Goal: Check status: Check status

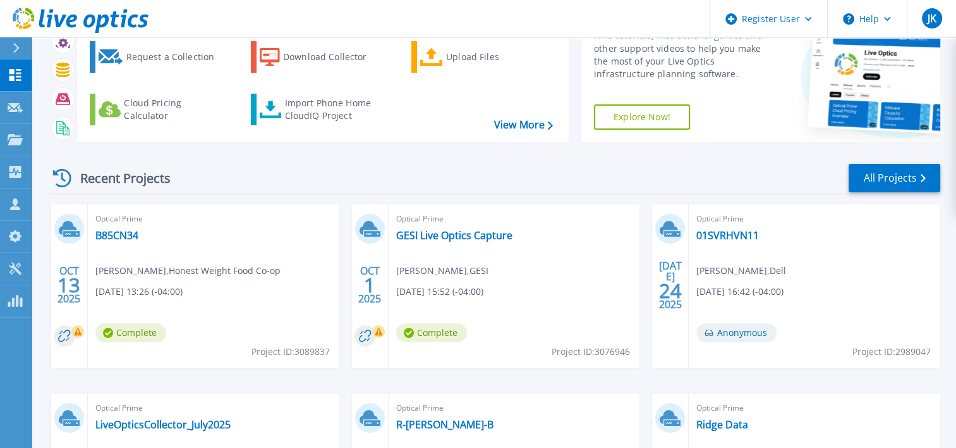
scroll to position [46, 0]
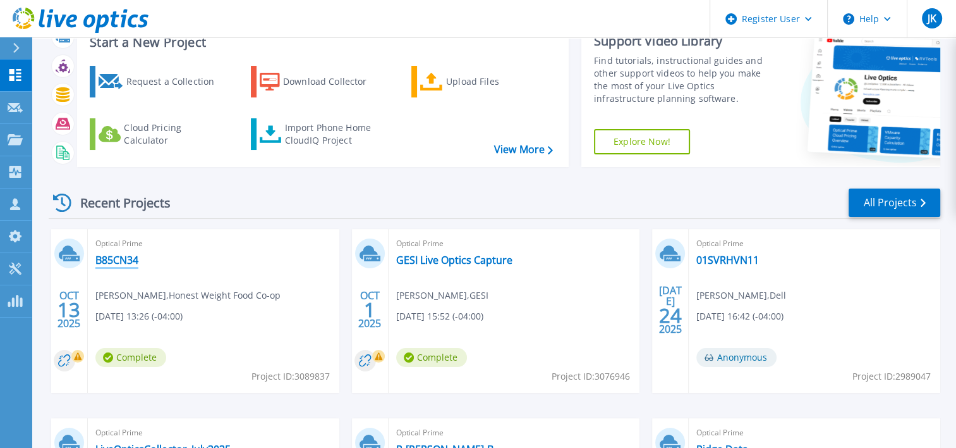
click at [108, 260] on link "B85CN34" at bounding box center [116, 259] width 43 height 13
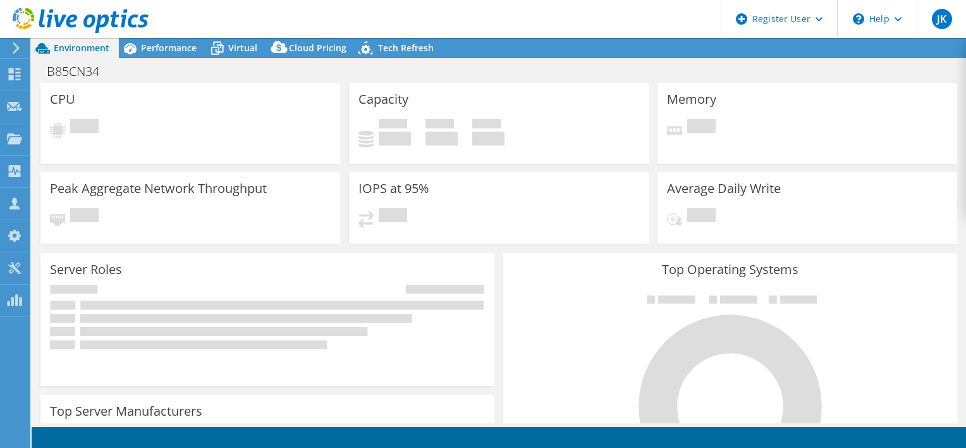
select select "USD"
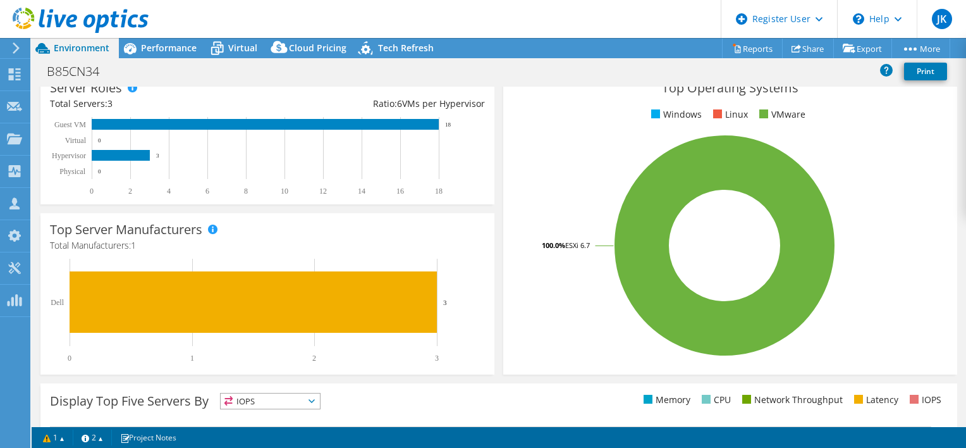
scroll to position [186, 0]
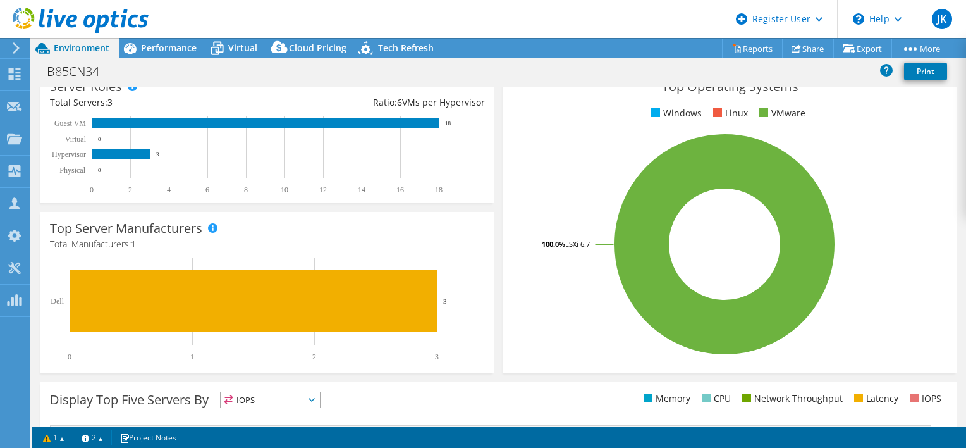
click at [945, 278] on div "Top Operating Systems Windows Linux VMware 100.0% ESXi 6.7" at bounding box center [730, 221] width 454 height 303
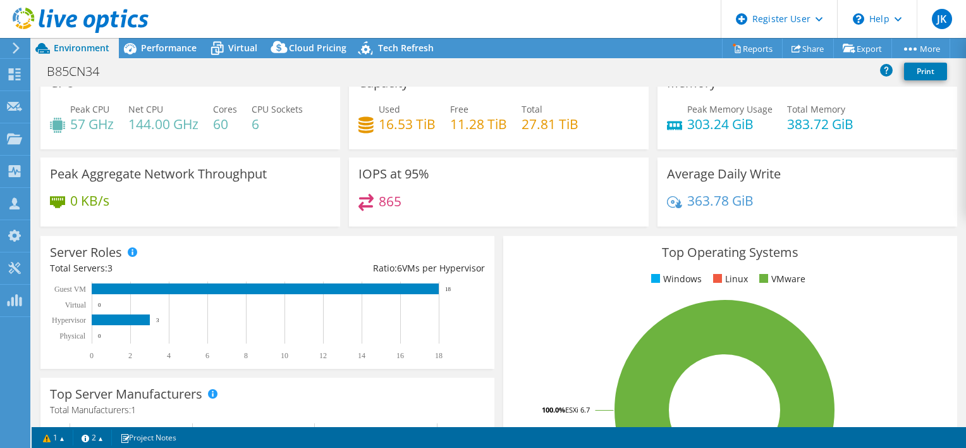
scroll to position [0, 0]
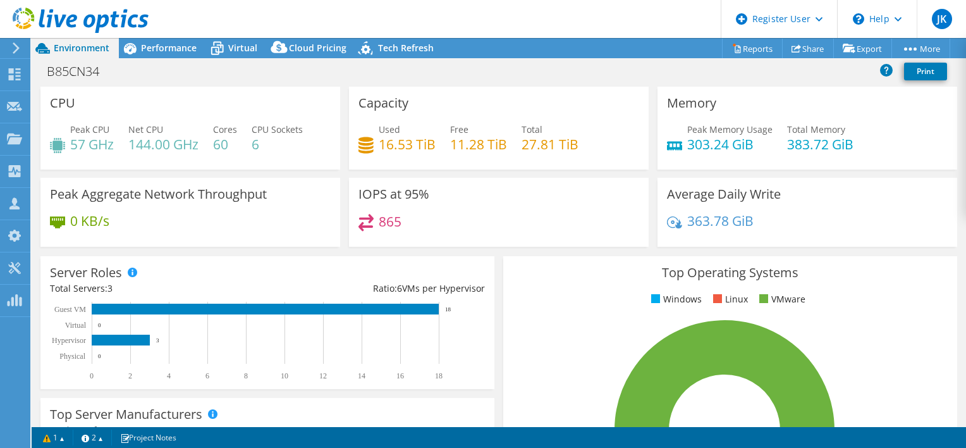
click at [933, 244] on div "Average Daily Write 363.78 GiB" at bounding box center [807, 212] width 300 height 69
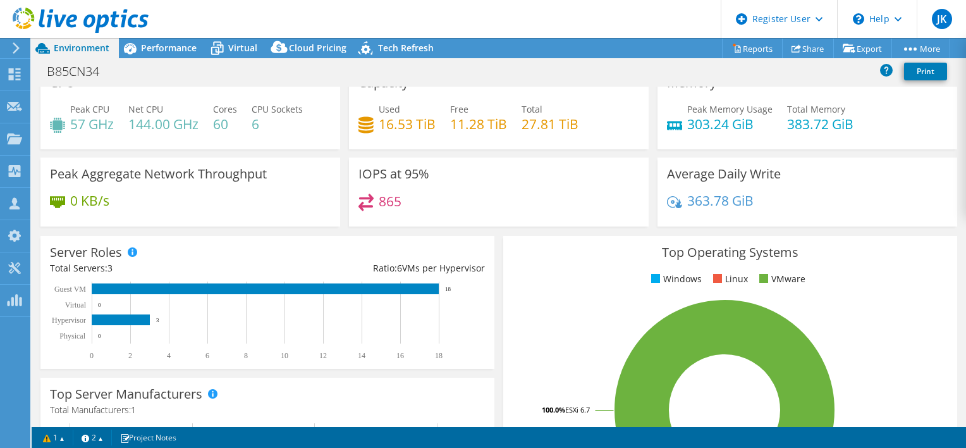
scroll to position [21, 0]
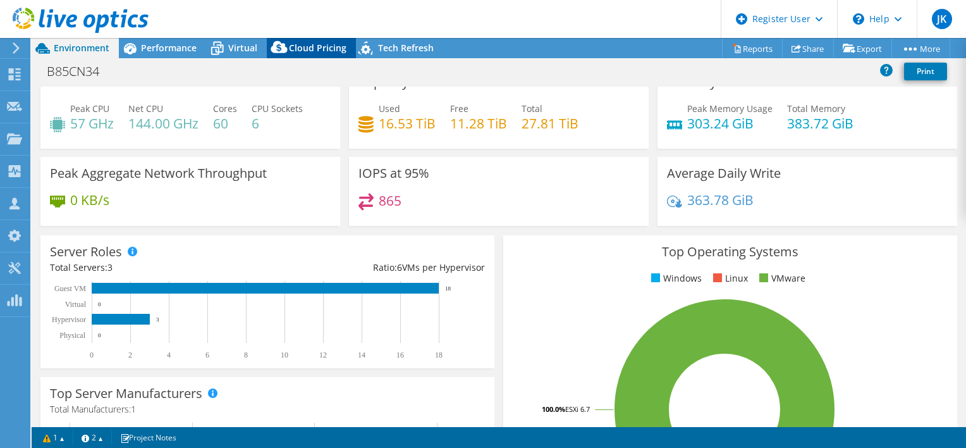
click at [302, 38] on div "Cloud Pricing" at bounding box center [311, 48] width 89 height 20
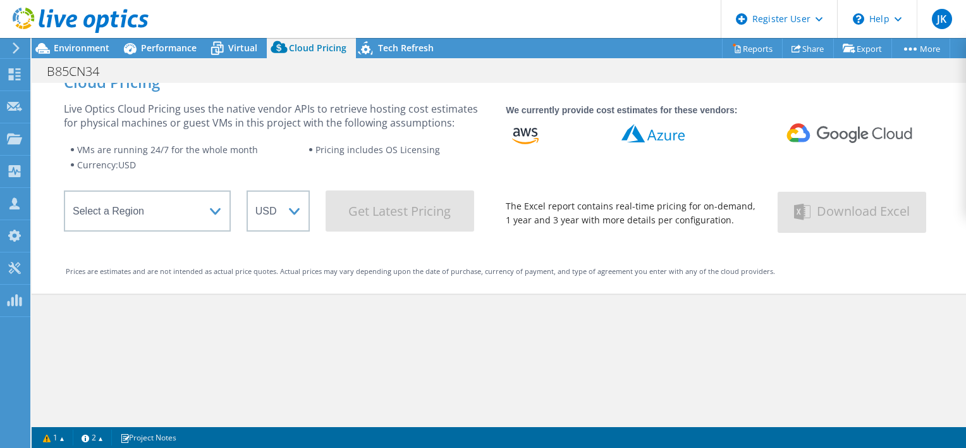
click at [841, 366] on div "Cloud Pricing Live Optics Cloud Pricing uses the native vendor APIs to retrieve…" at bounding box center [499, 286] width 934 height 448
click at [834, 338] on div "Cloud Pricing Live Optics Cloud Pricing uses the native vendor APIs to retrieve…" at bounding box center [499, 286] width 934 height 448
